Goal: Entertainment & Leisure: Consume media (video, audio)

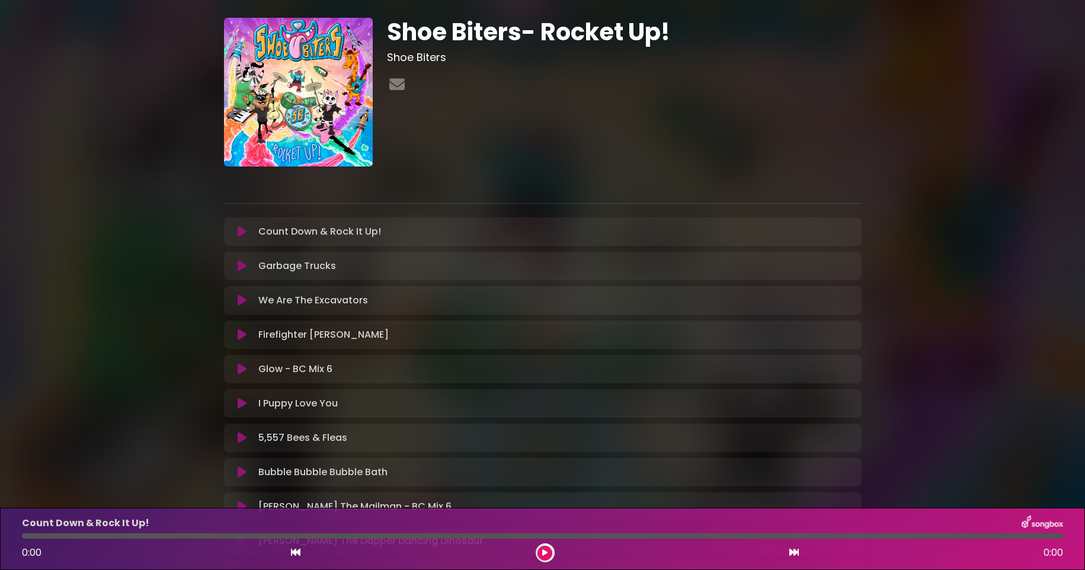
scroll to position [27, 0]
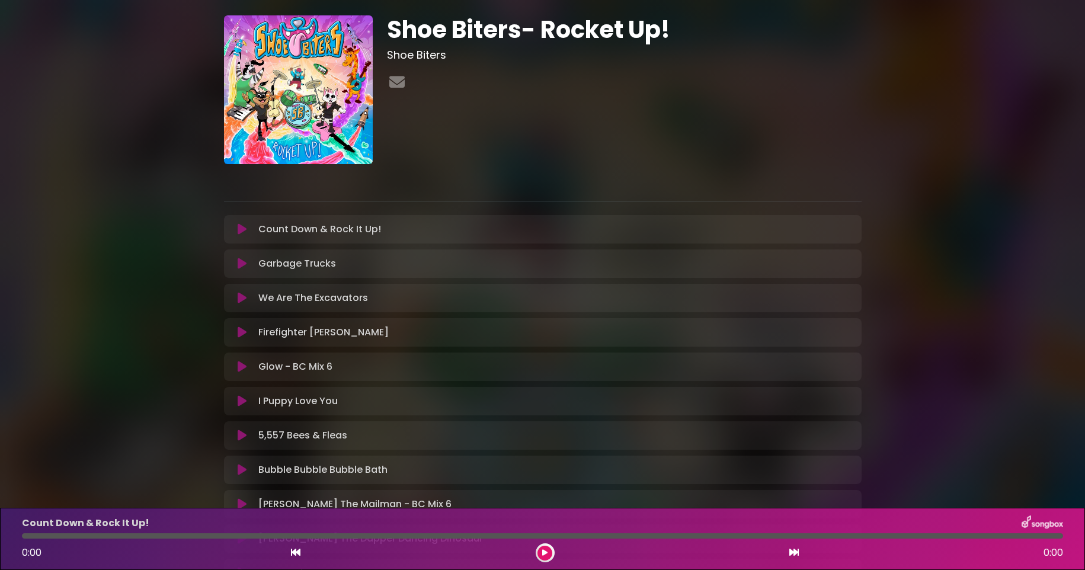
click at [546, 552] on icon at bounding box center [544, 552] width 5 height 7
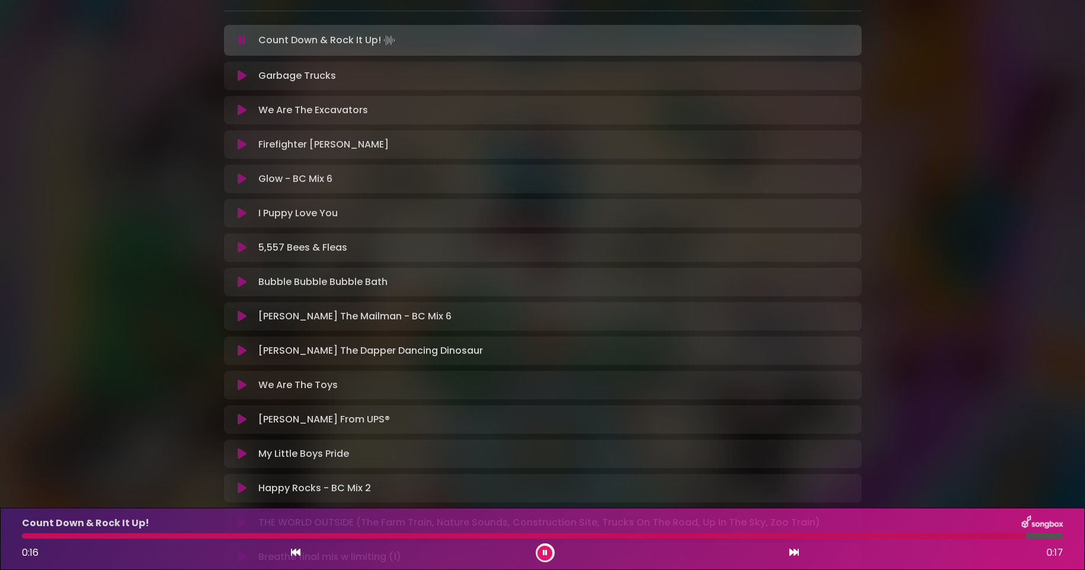
scroll to position [214, 0]
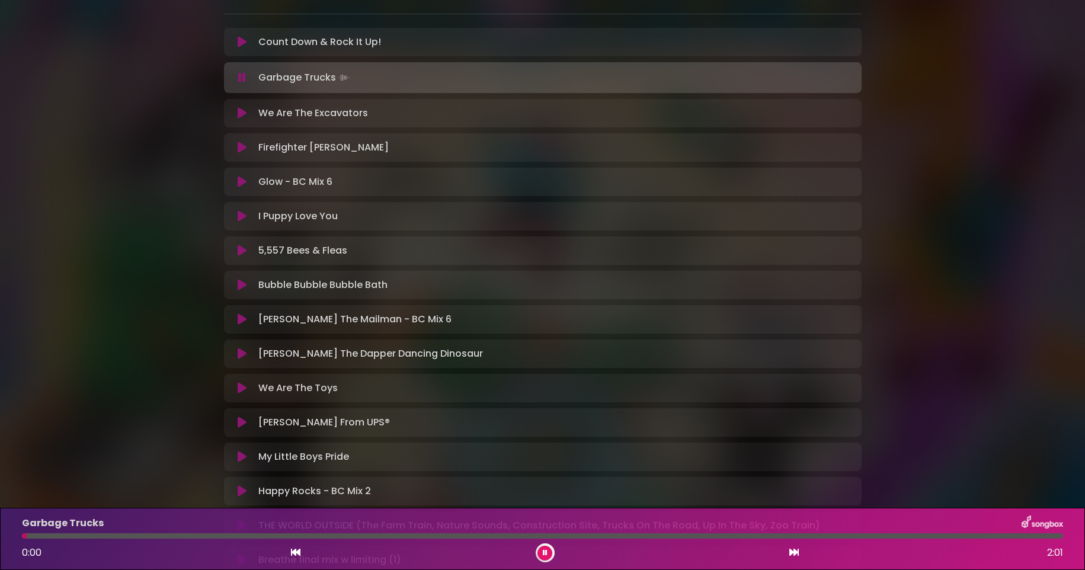
click at [544, 555] on icon at bounding box center [545, 552] width 5 height 7
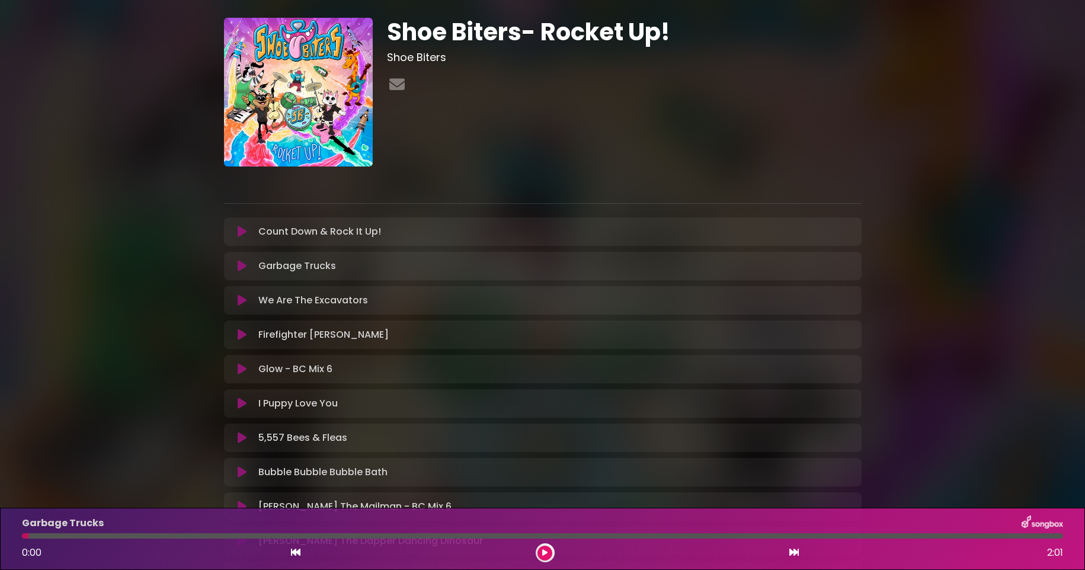
scroll to position [55, 0]
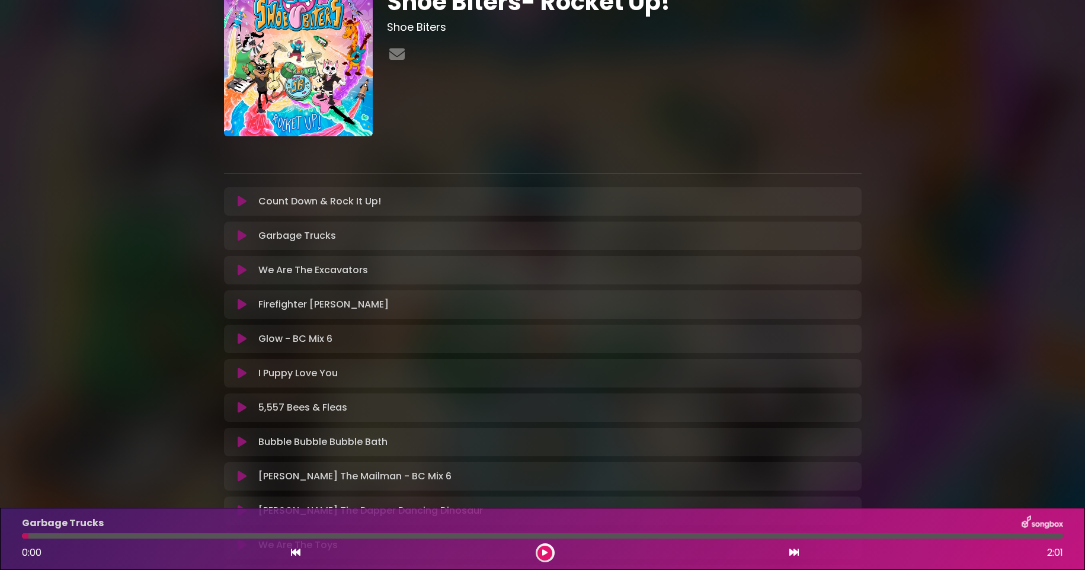
click at [241, 198] on icon at bounding box center [242, 201] width 9 height 12
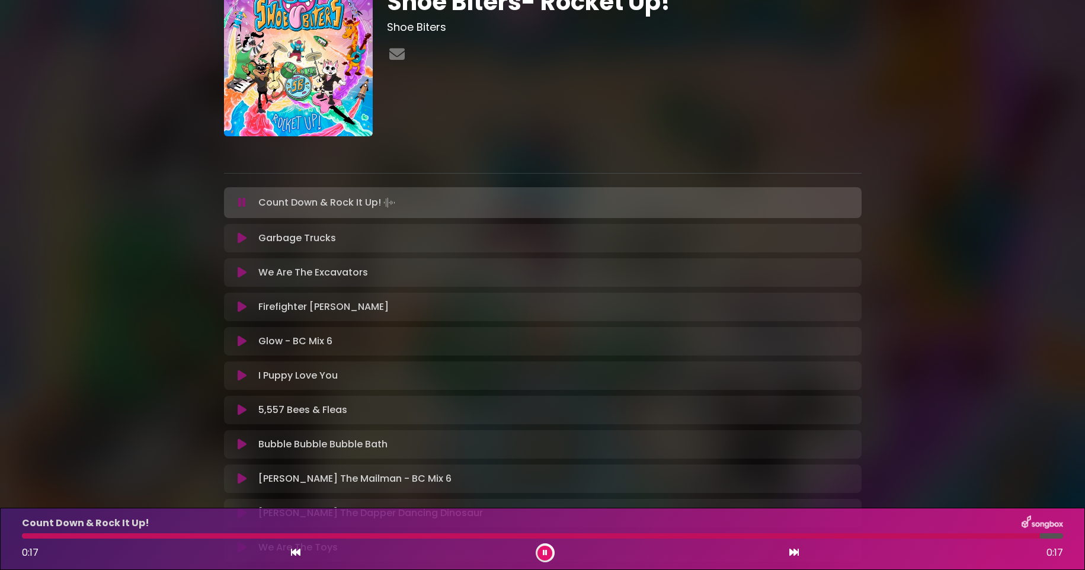
click at [543, 552] on icon at bounding box center [545, 552] width 5 height 7
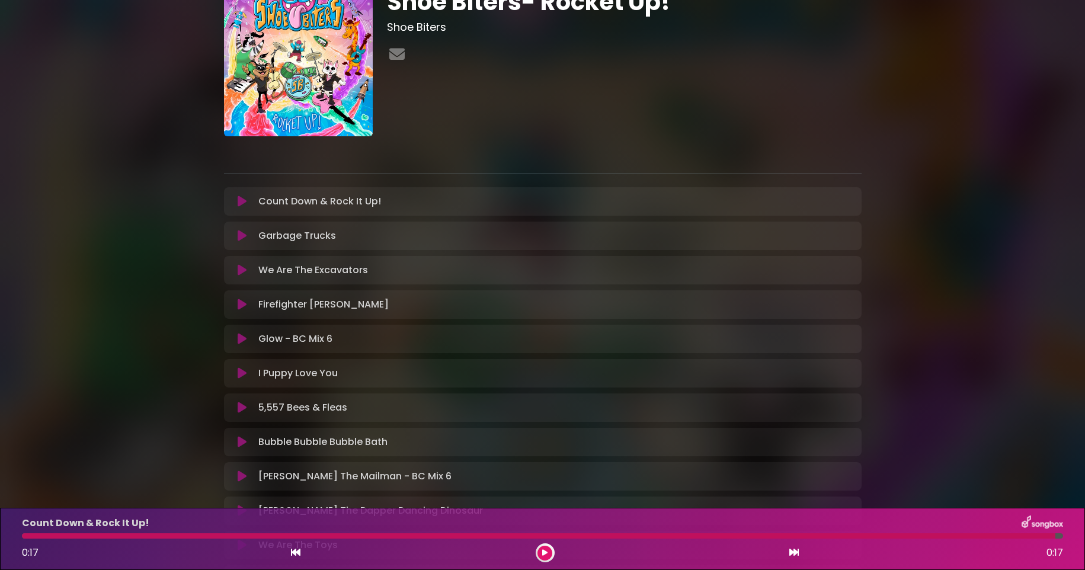
click at [242, 235] on icon at bounding box center [242, 236] width 9 height 12
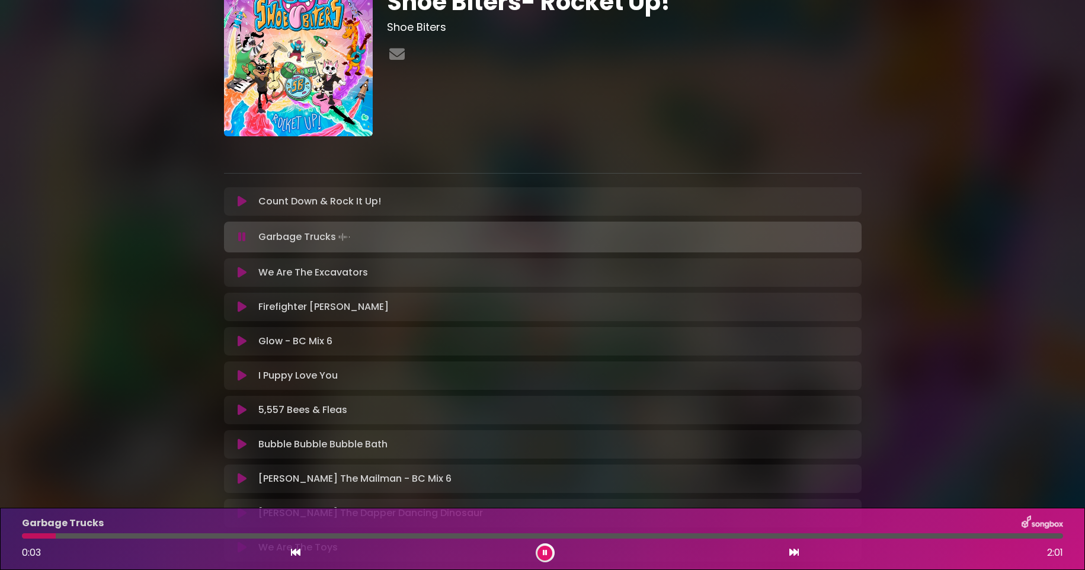
click at [242, 268] on icon at bounding box center [242, 273] width 9 height 12
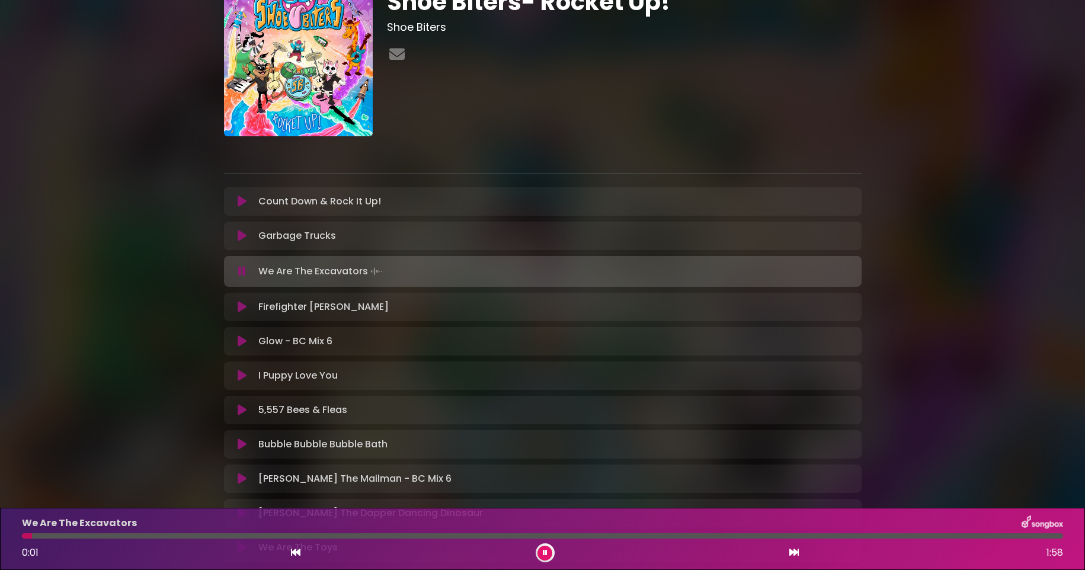
click at [243, 303] on icon at bounding box center [242, 307] width 9 height 12
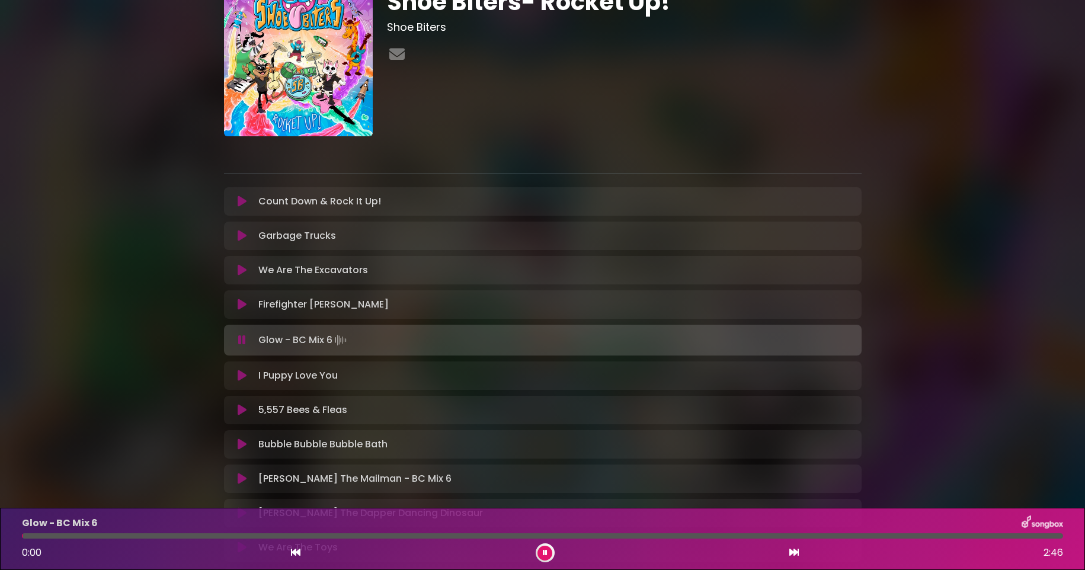
click at [546, 556] on icon at bounding box center [545, 552] width 5 height 7
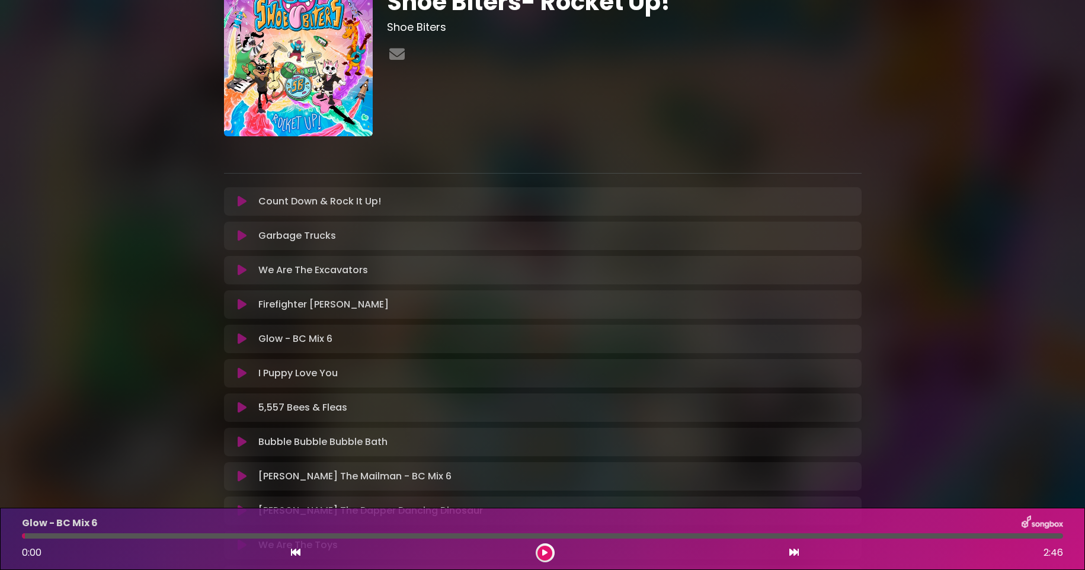
scroll to position [56, 0]
click at [541, 552] on button at bounding box center [544, 553] width 15 height 15
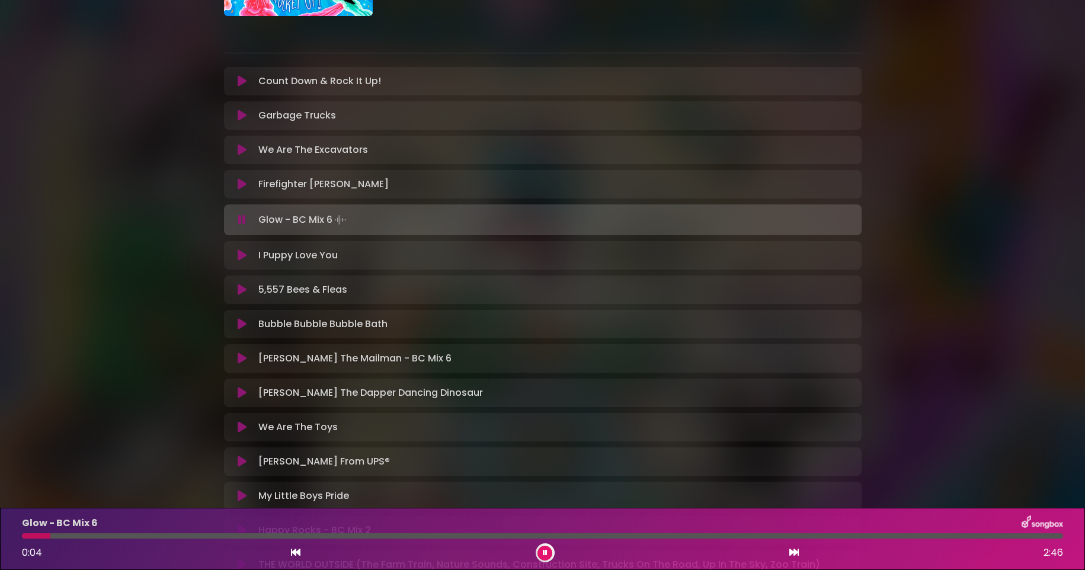
scroll to position [178, 0]
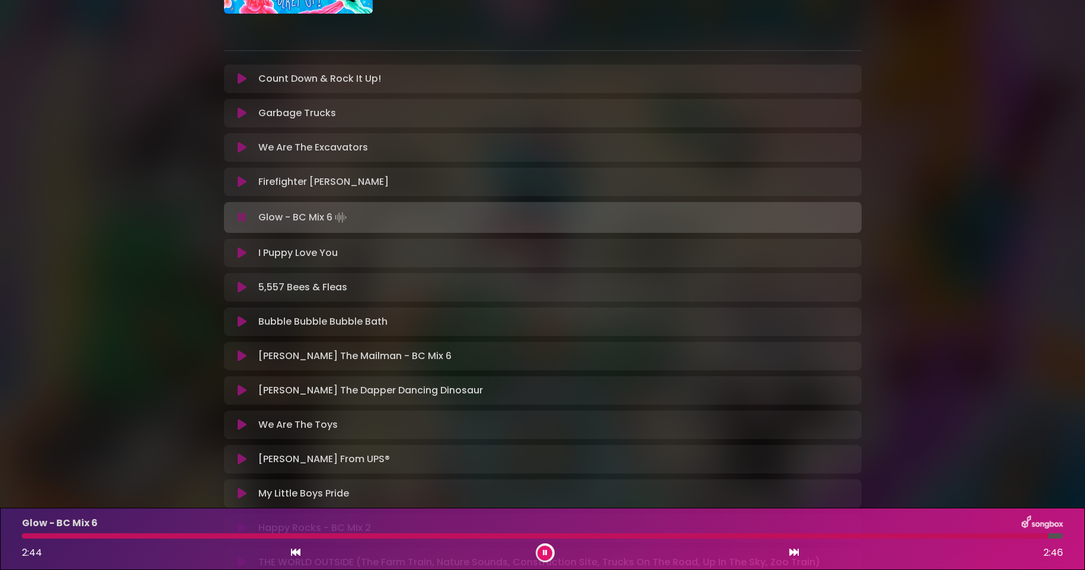
click at [548, 552] on button at bounding box center [544, 553] width 15 height 15
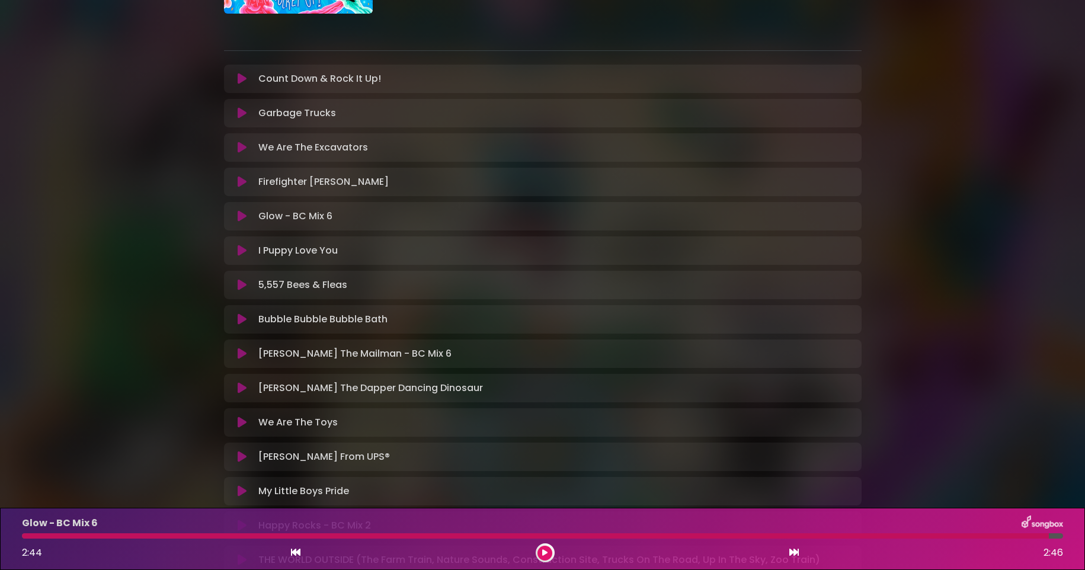
click at [306, 212] on p "Glow - BC Mix 6 Loading Track..." at bounding box center [295, 216] width 74 height 14
click at [27, 536] on div at bounding box center [535, 535] width 1026 height 5
click at [33, 540] on div "Glow - BC Mix 6 2:44 2:46" at bounding box center [542, 538] width 1055 height 47
click at [539, 550] on button at bounding box center [544, 553] width 15 height 15
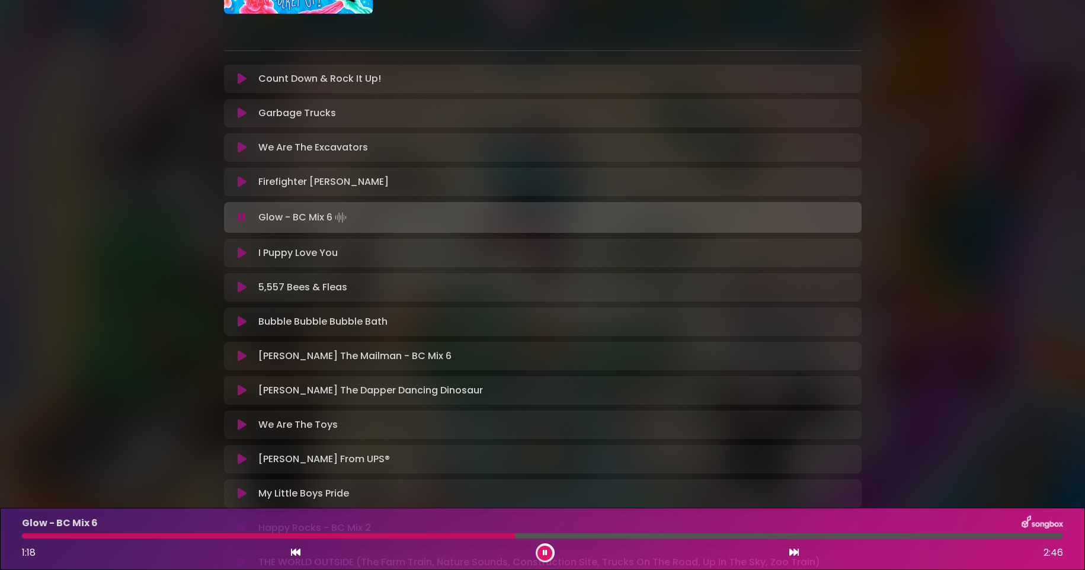
click at [160, 535] on div at bounding box center [268, 535] width 493 height 5
click at [473, 535] on div at bounding box center [542, 535] width 1041 height 5
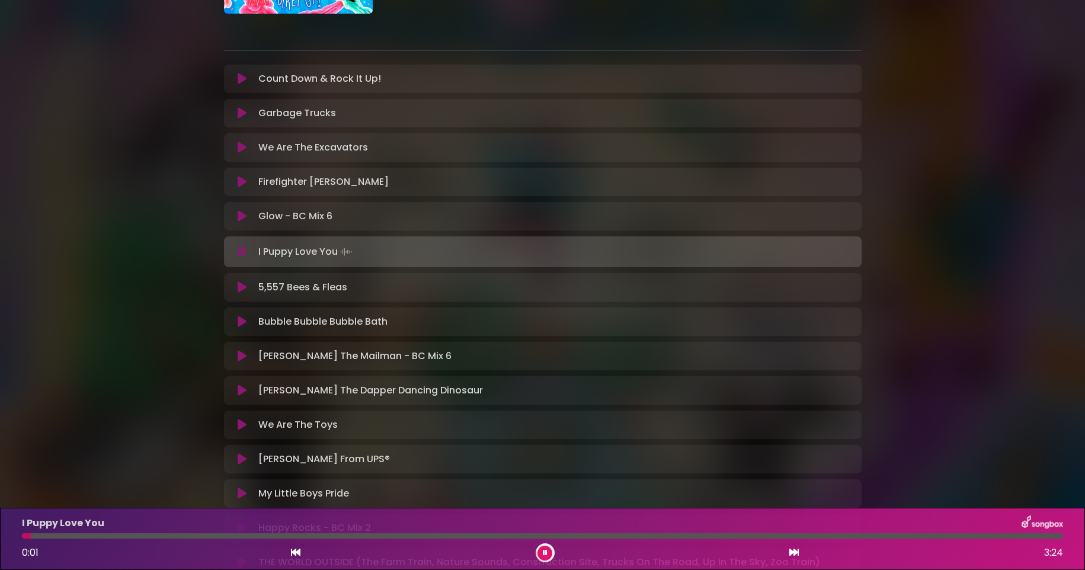
click at [240, 290] on icon at bounding box center [242, 287] width 9 height 12
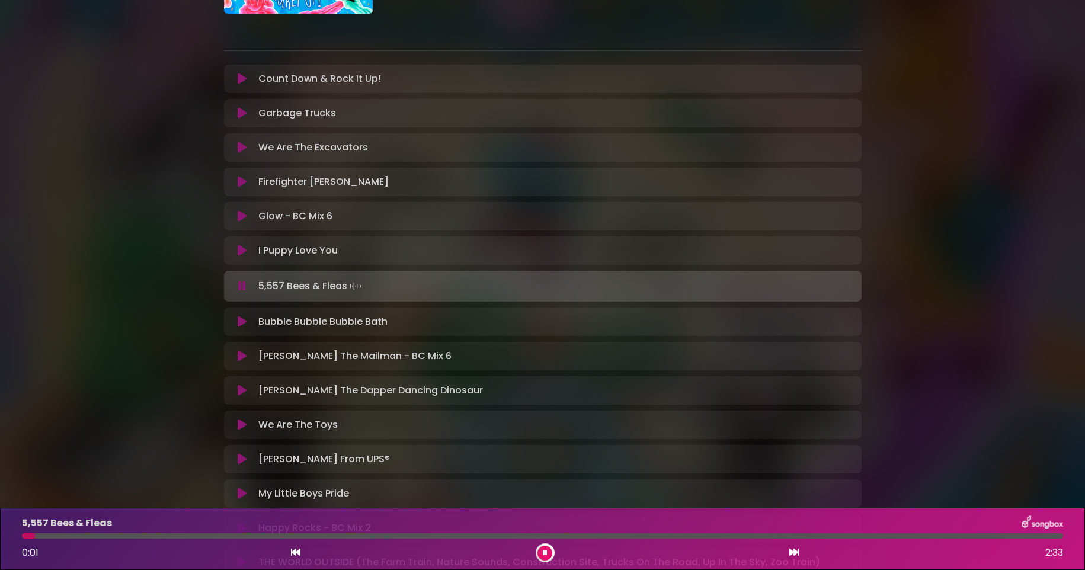
click at [240, 321] on icon at bounding box center [242, 322] width 9 height 12
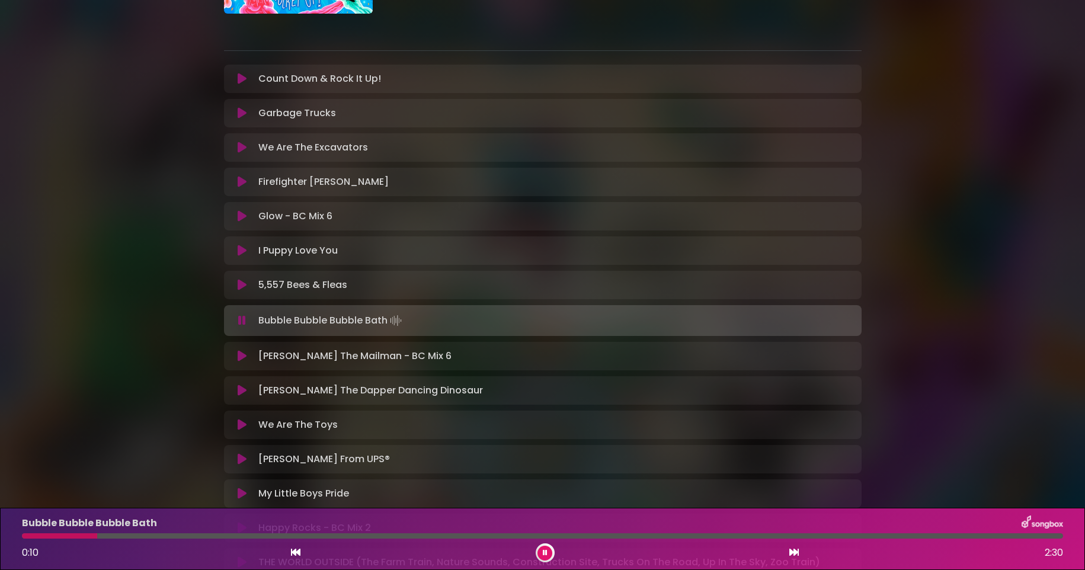
click at [240, 355] on icon at bounding box center [242, 356] width 9 height 12
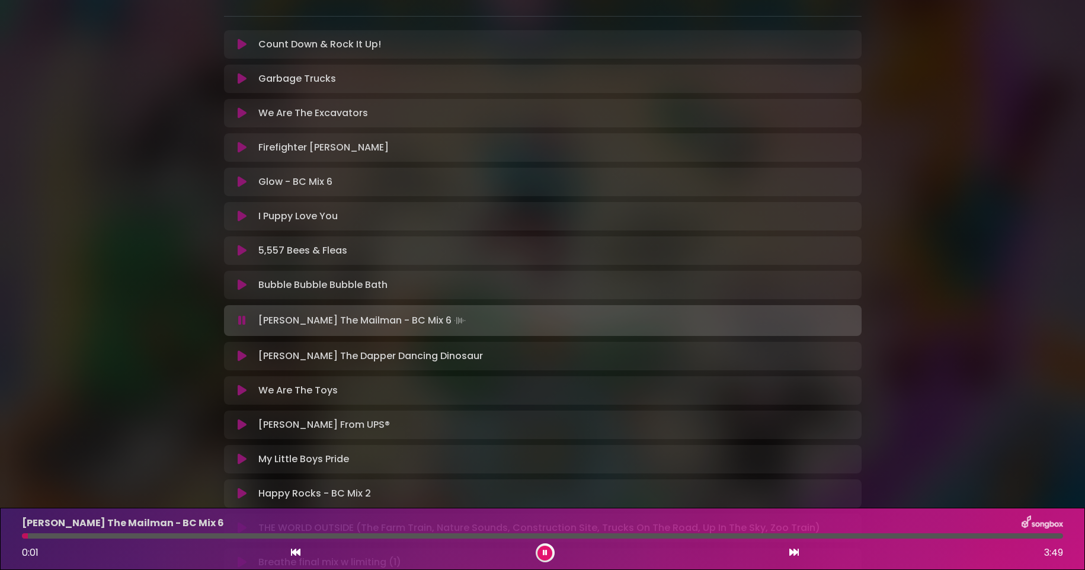
scroll to position [214, 0]
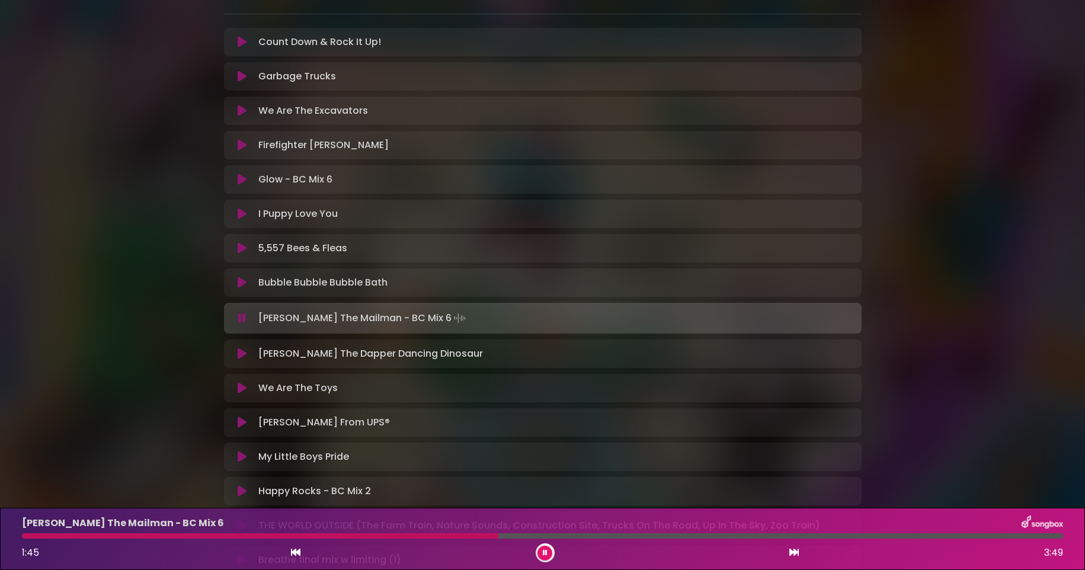
click at [544, 552] on icon at bounding box center [545, 552] width 5 height 7
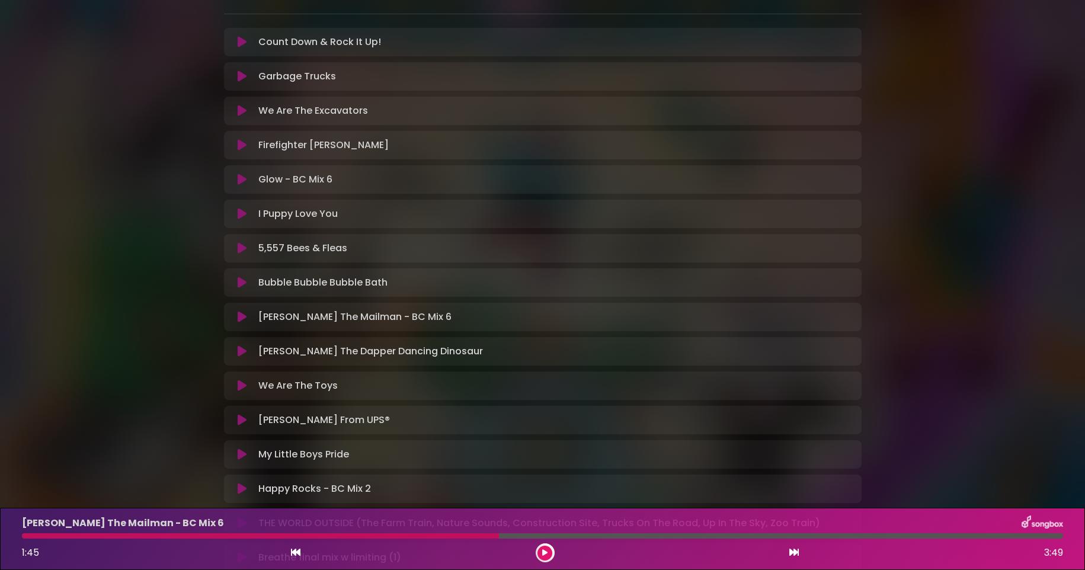
click at [548, 551] on button at bounding box center [544, 553] width 15 height 15
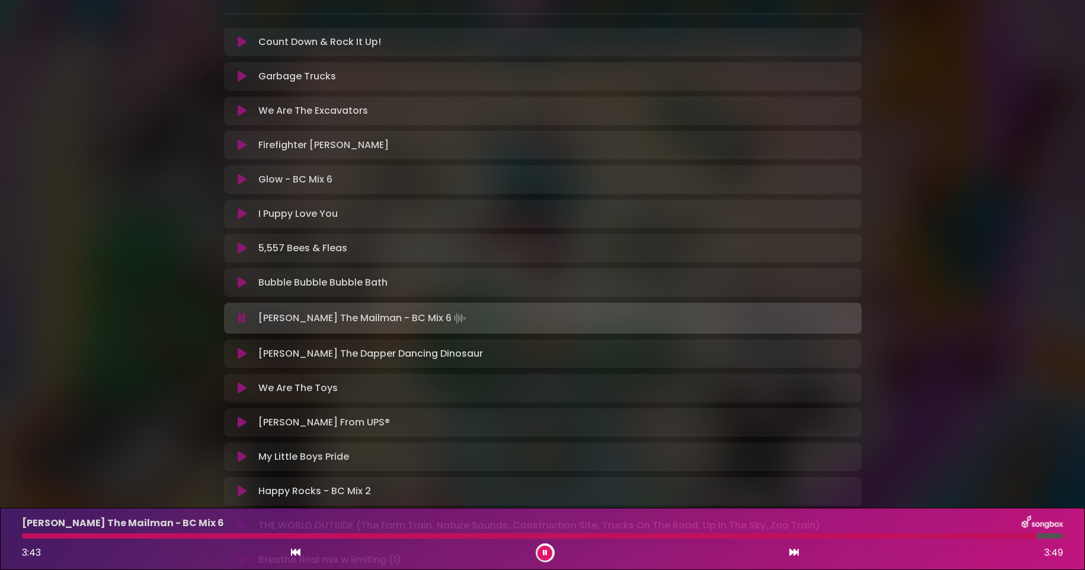
click at [544, 550] on icon at bounding box center [545, 552] width 5 height 7
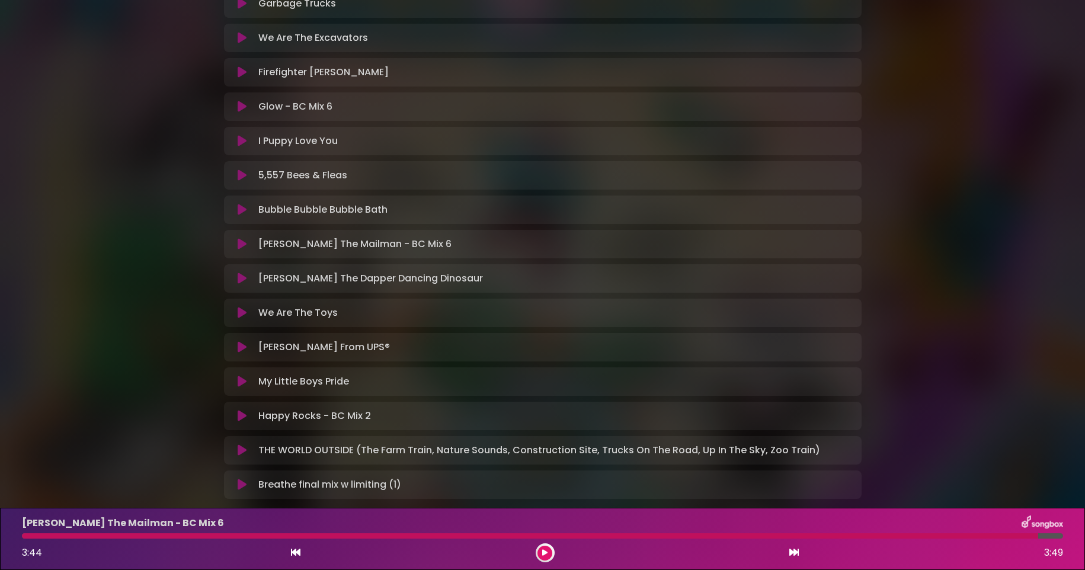
scroll to position [294, 0]
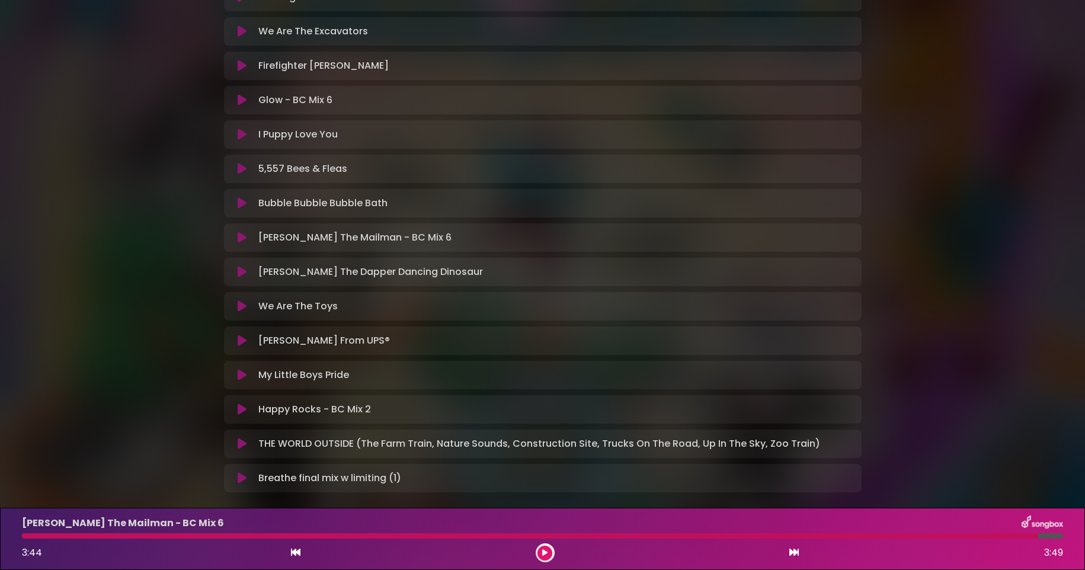
click at [242, 274] on icon at bounding box center [242, 272] width 9 height 12
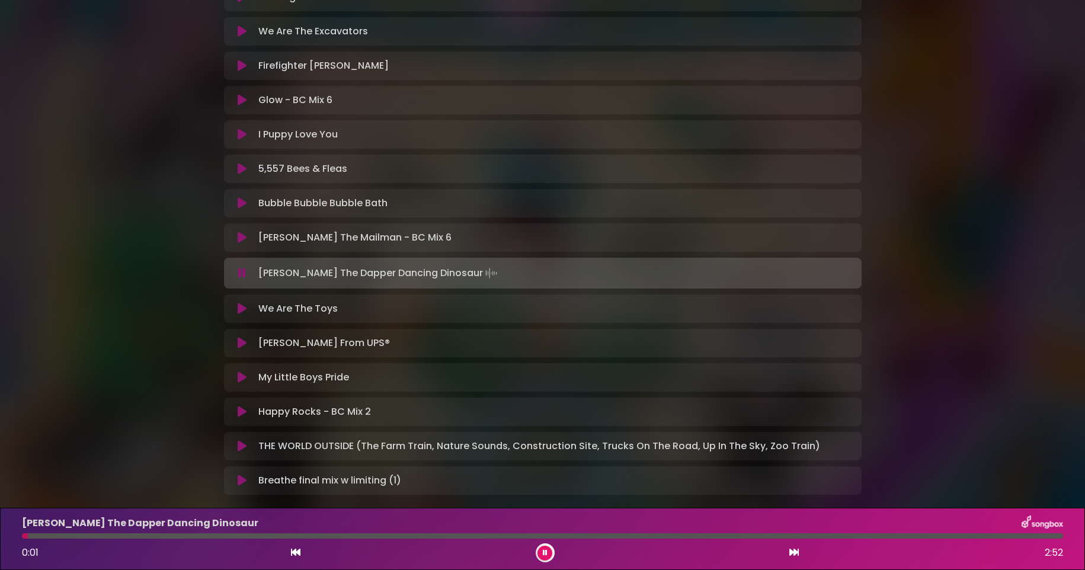
click at [242, 310] on icon at bounding box center [242, 309] width 9 height 12
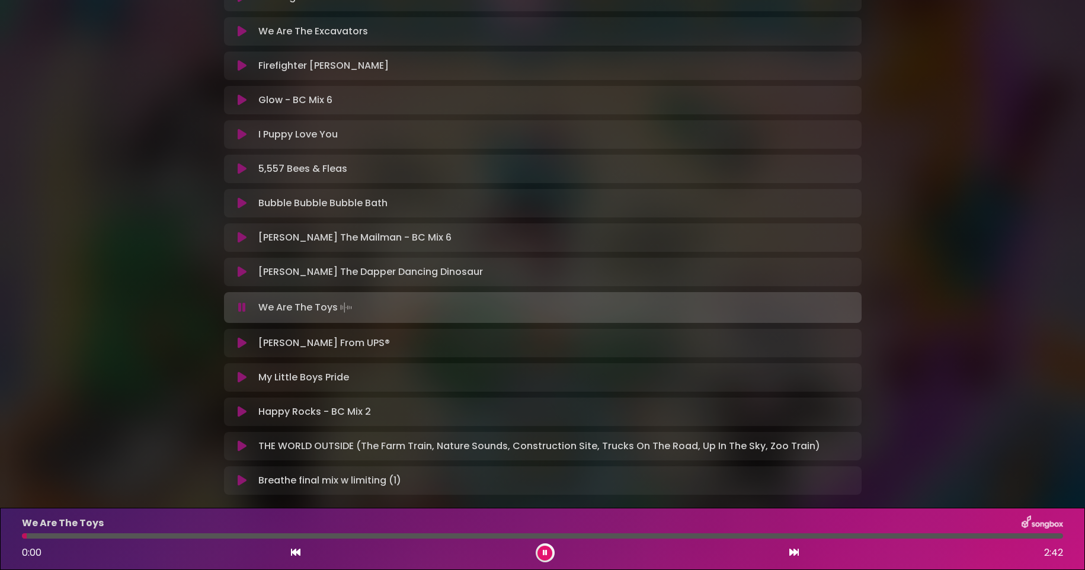
click at [238, 342] on icon at bounding box center [242, 343] width 9 height 12
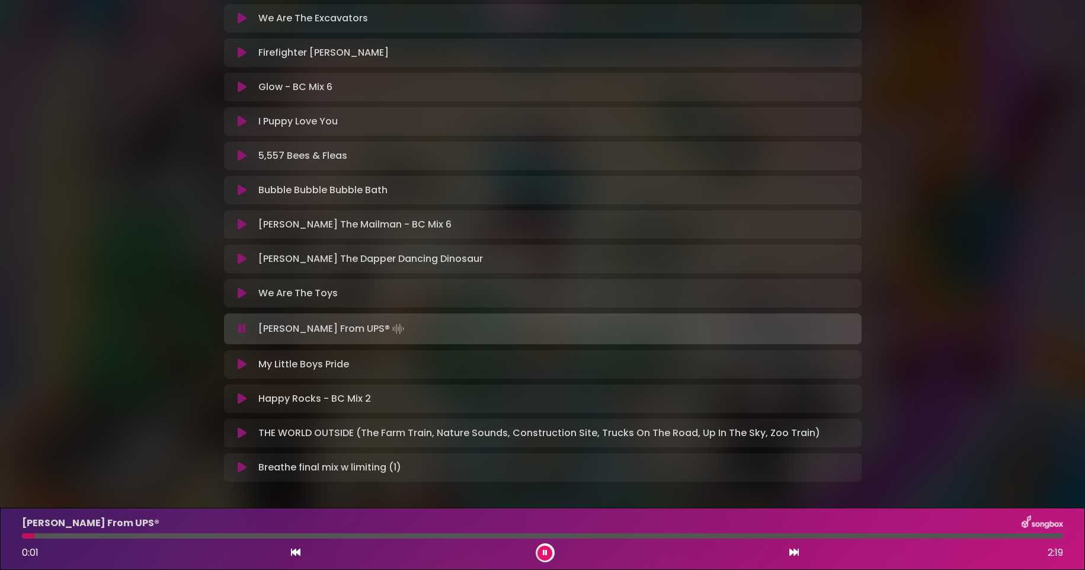
scroll to position [313, 0]
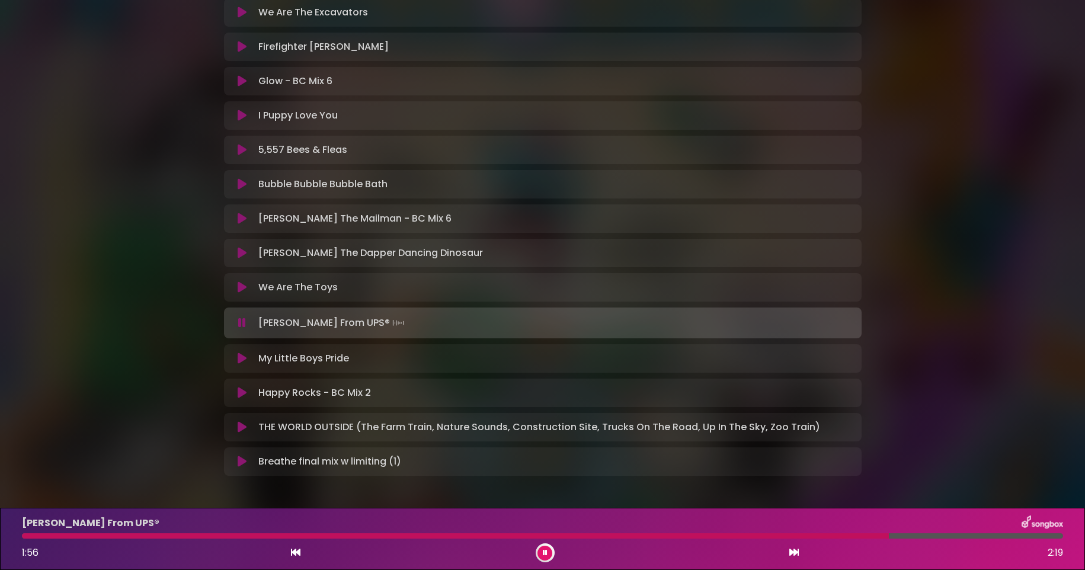
click at [543, 551] on icon at bounding box center [545, 552] width 5 height 7
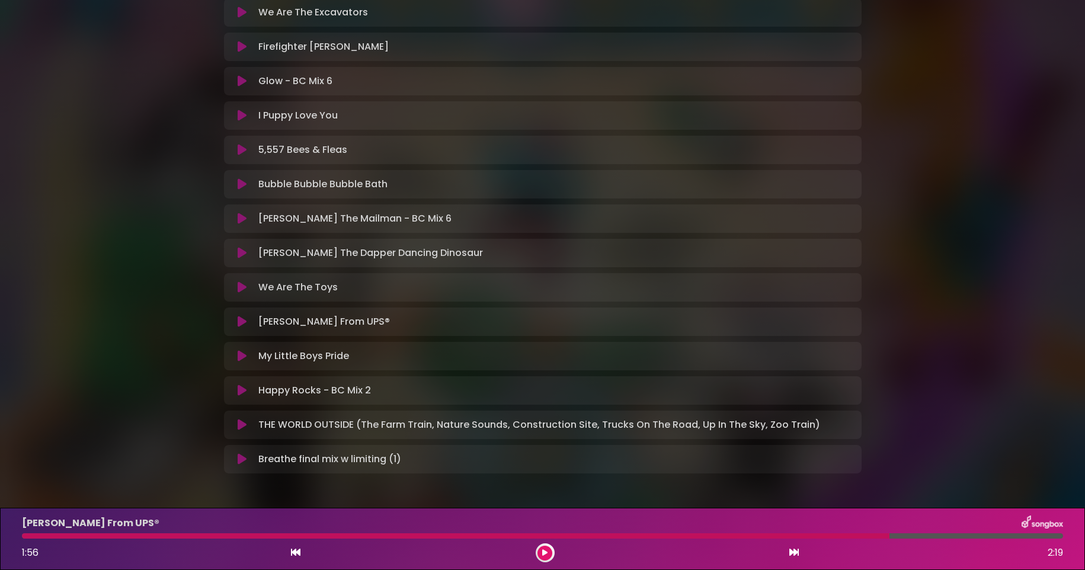
click at [546, 550] on icon at bounding box center [544, 552] width 5 height 7
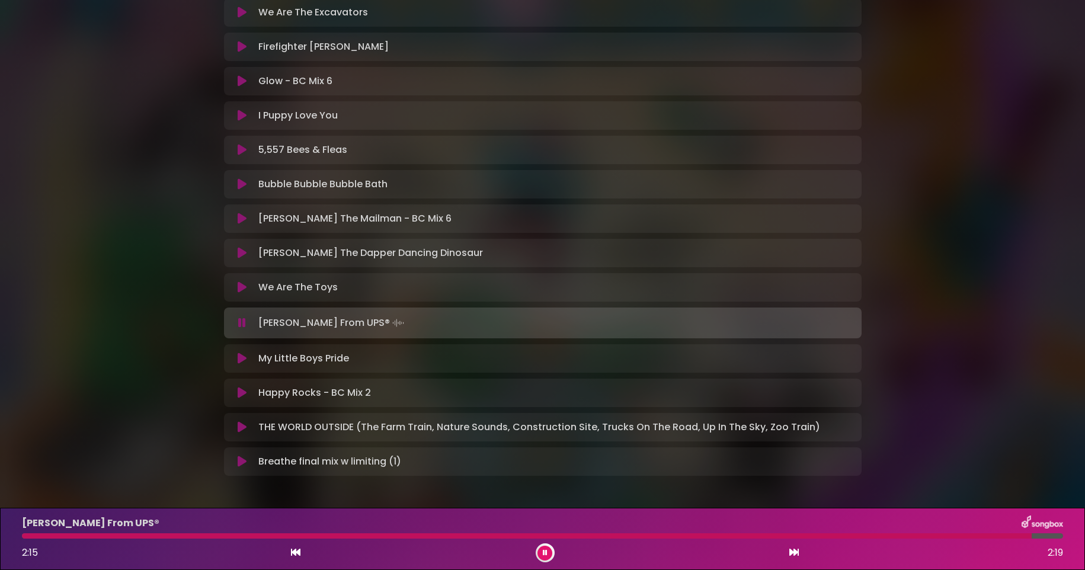
click at [541, 551] on button at bounding box center [544, 553] width 15 height 15
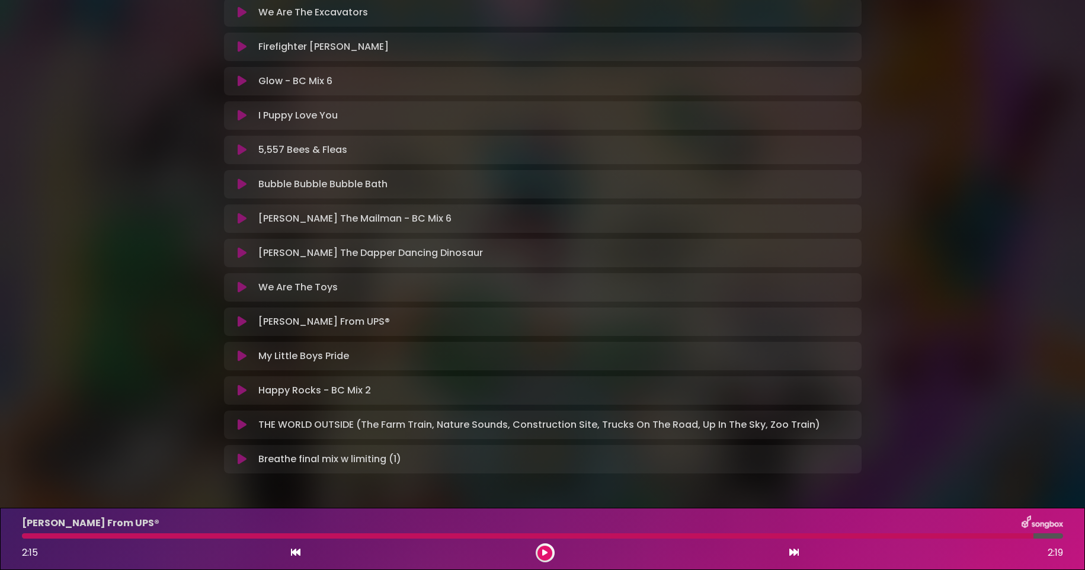
click at [541, 551] on button at bounding box center [544, 553] width 15 height 15
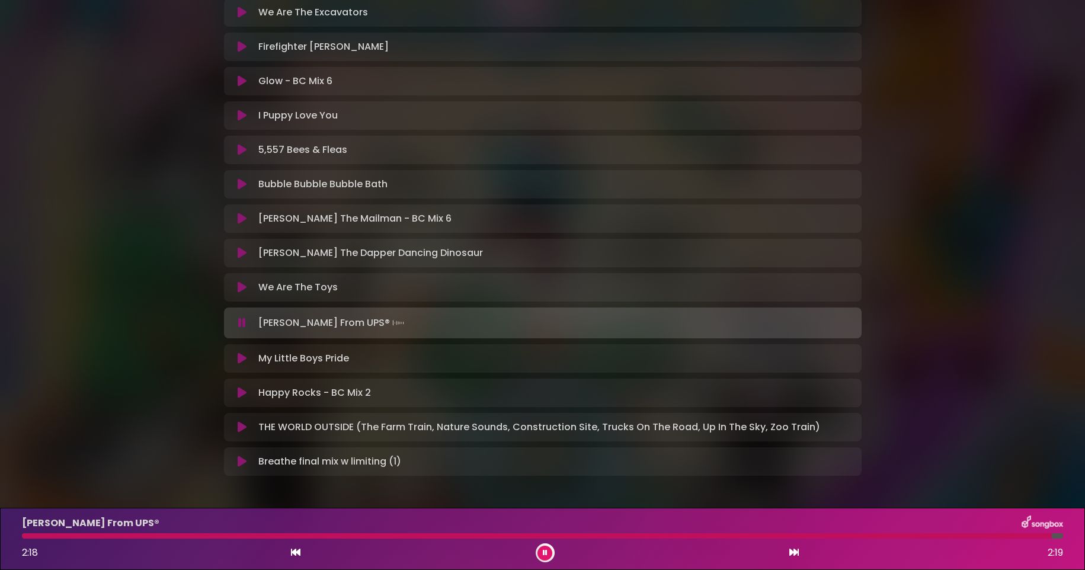
click at [541, 551] on button at bounding box center [544, 553] width 15 height 15
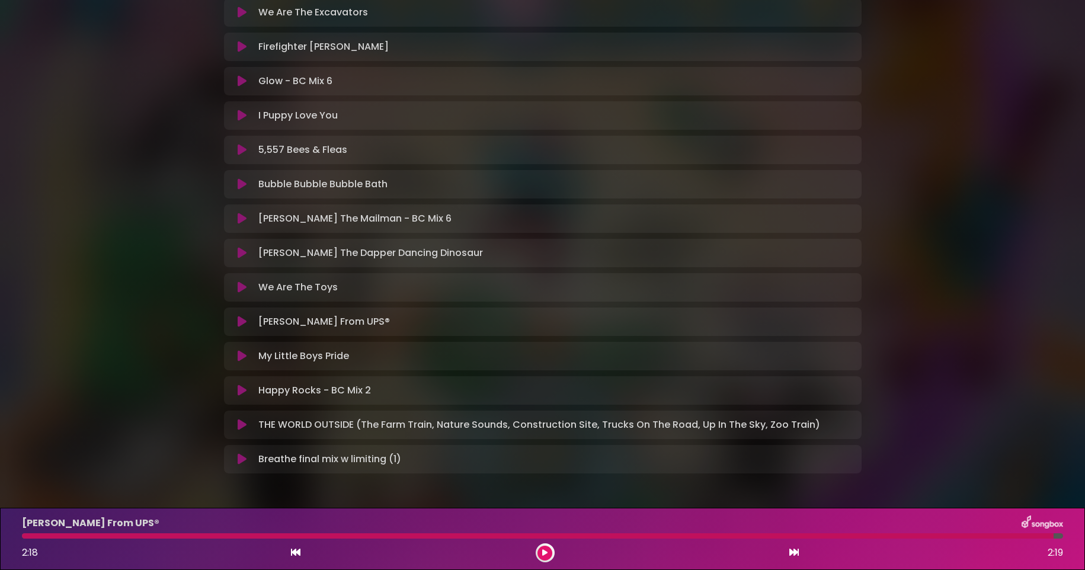
click at [2, 296] on div "Shoe Biters- Rocket Up! Shoe Biters" at bounding box center [542, 97] width 1085 height 792
click at [24, 537] on div at bounding box center [537, 535] width 1031 height 5
click at [543, 554] on icon at bounding box center [544, 552] width 5 height 7
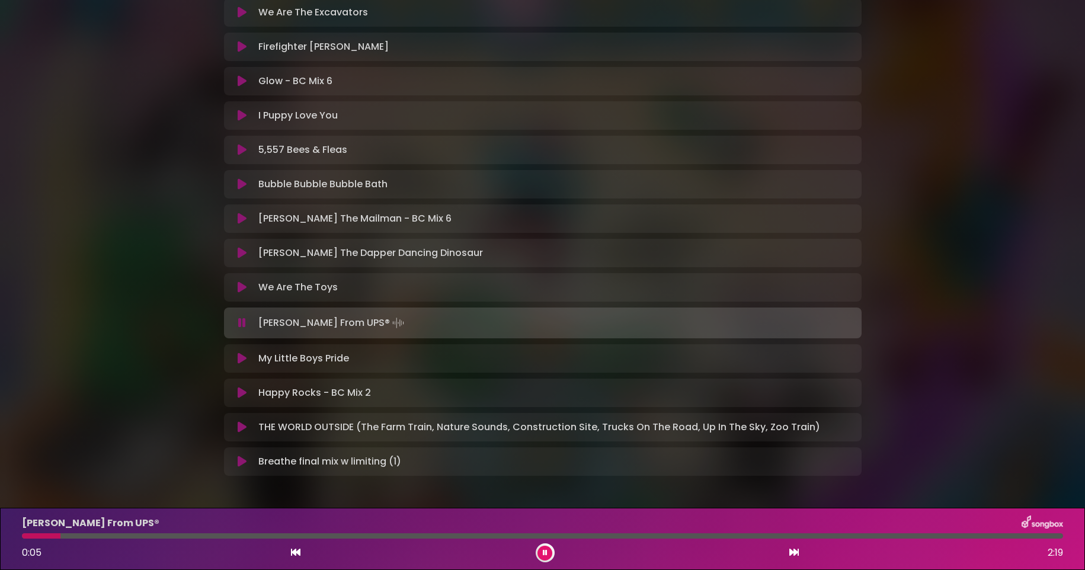
click at [550, 556] on button at bounding box center [544, 553] width 15 height 15
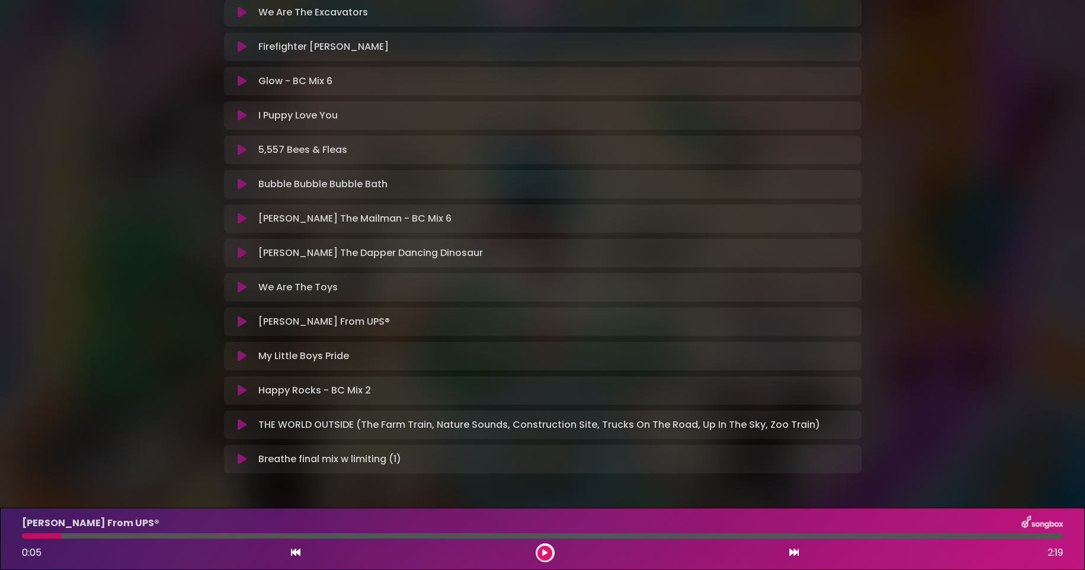
click at [547, 549] on button at bounding box center [544, 553] width 15 height 15
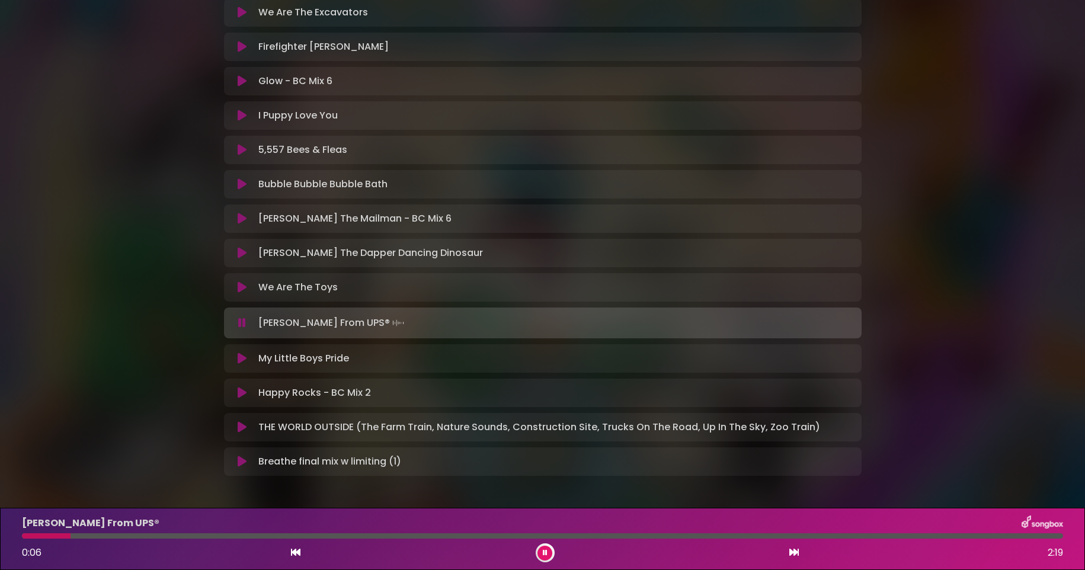
click at [86, 535] on div at bounding box center [542, 535] width 1041 height 5
click at [540, 550] on button at bounding box center [544, 553] width 15 height 15
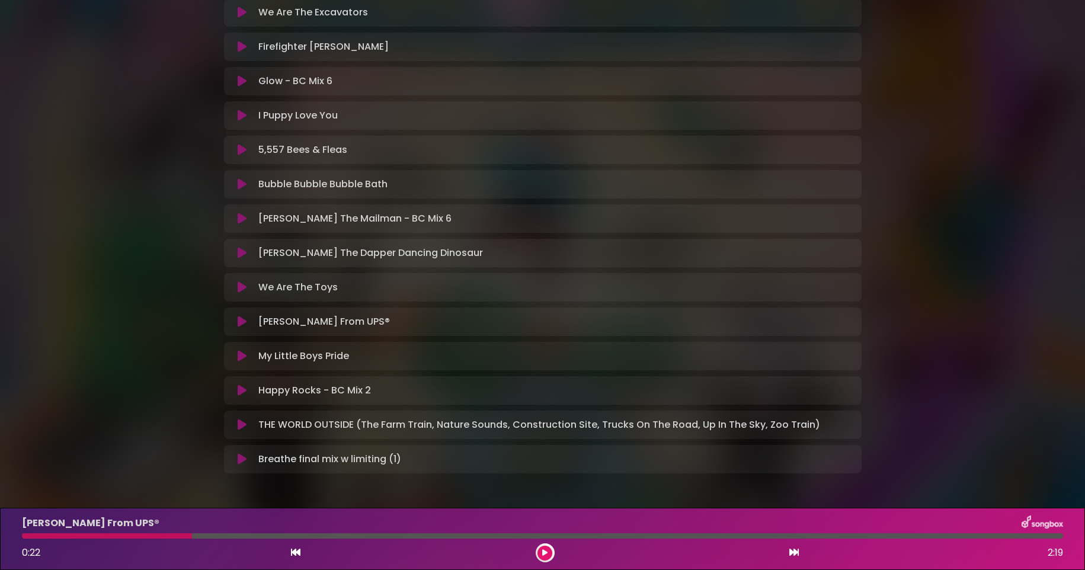
click at [542, 551] on icon at bounding box center [544, 552] width 5 height 7
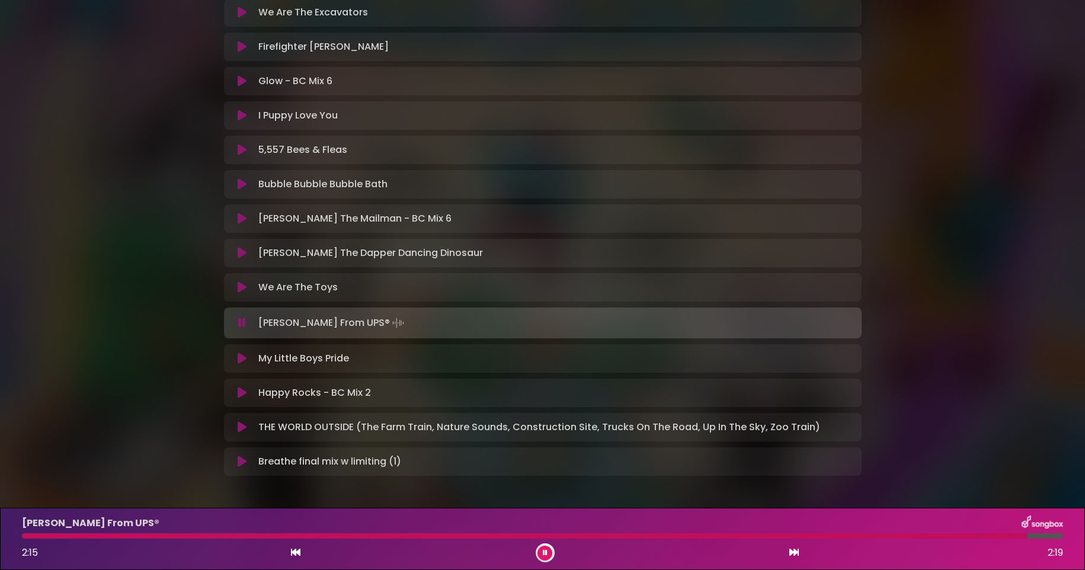
click at [547, 556] on button at bounding box center [544, 553] width 15 height 15
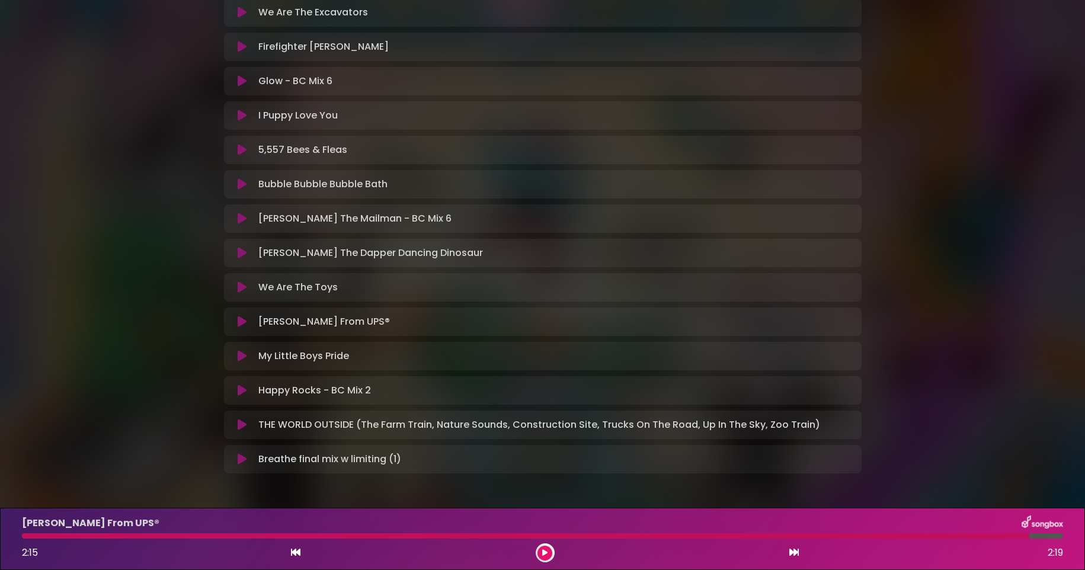
click at [240, 358] on icon at bounding box center [242, 356] width 9 height 12
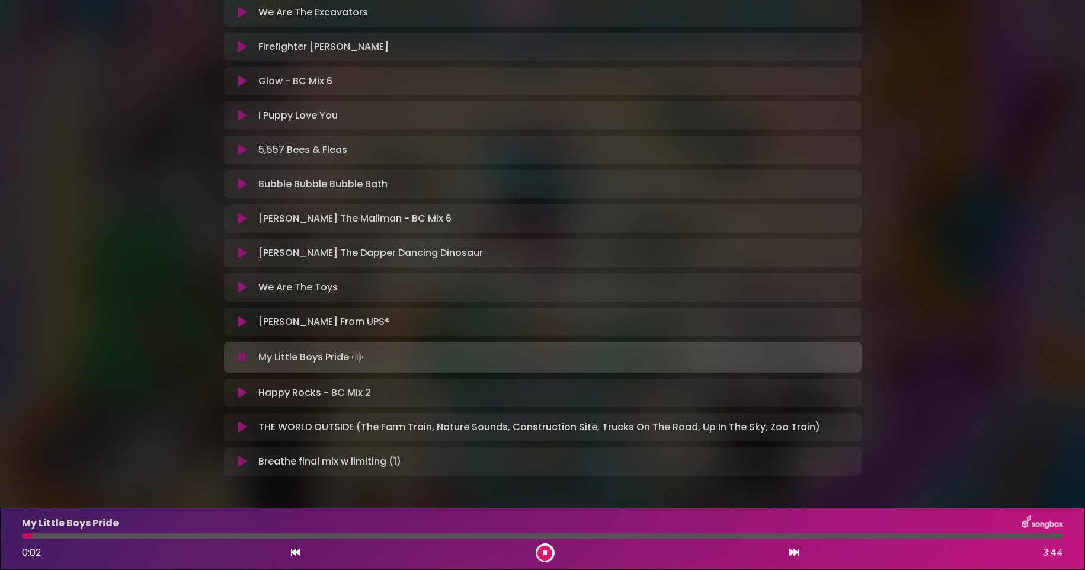
click at [242, 393] on icon at bounding box center [242, 393] width 9 height 12
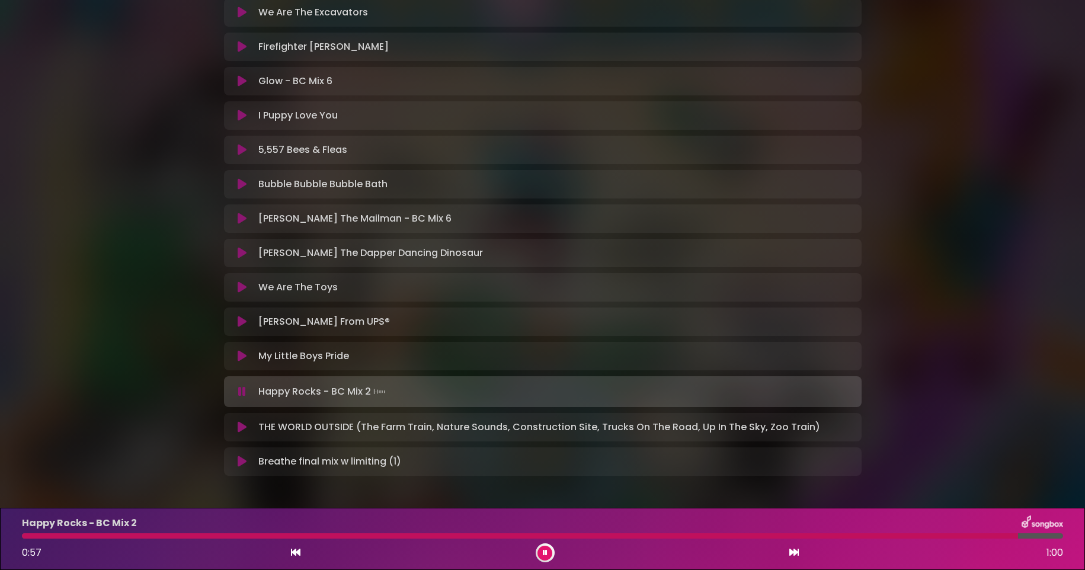
click at [544, 552] on icon at bounding box center [545, 552] width 5 height 7
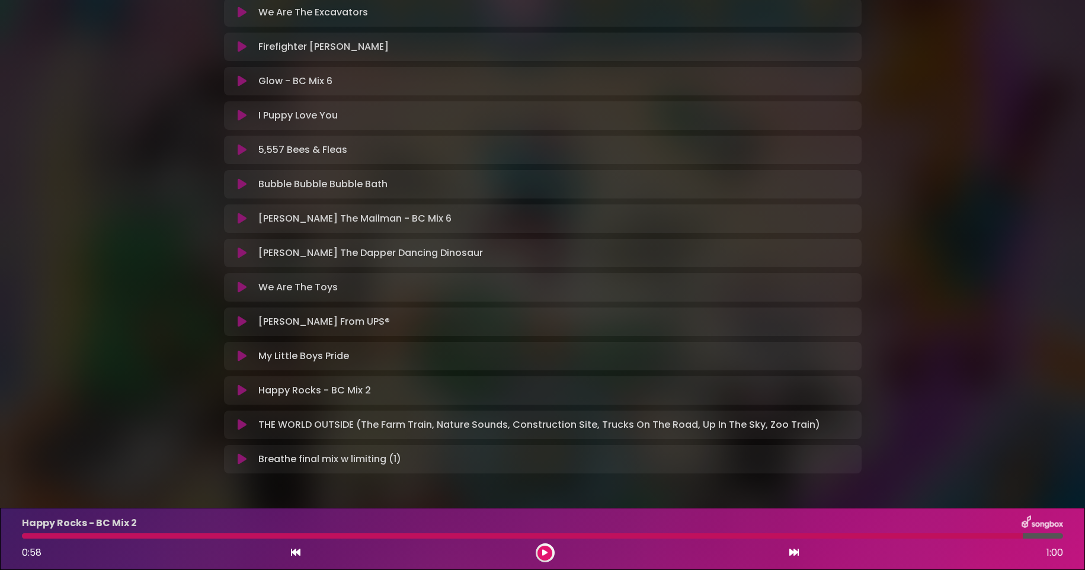
click at [269, 455] on p "Breathe final mix w limiting (1) Loading Track..." at bounding box center [329, 459] width 143 height 14
click at [245, 458] on icon at bounding box center [242, 459] width 9 height 12
